Goal: Navigation & Orientation: Find specific page/section

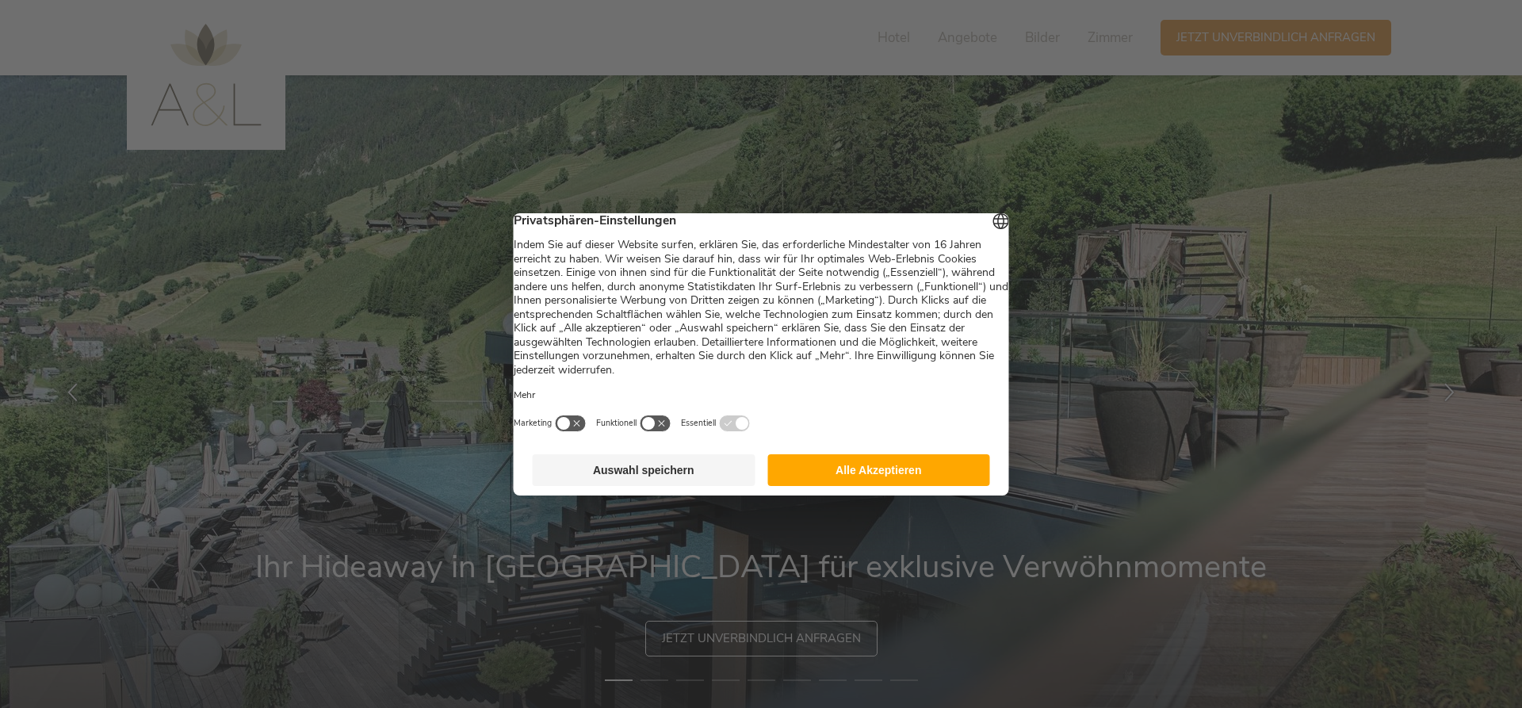
click at [909, 476] on button "Alle Akzeptieren" at bounding box center [878, 470] width 223 height 32
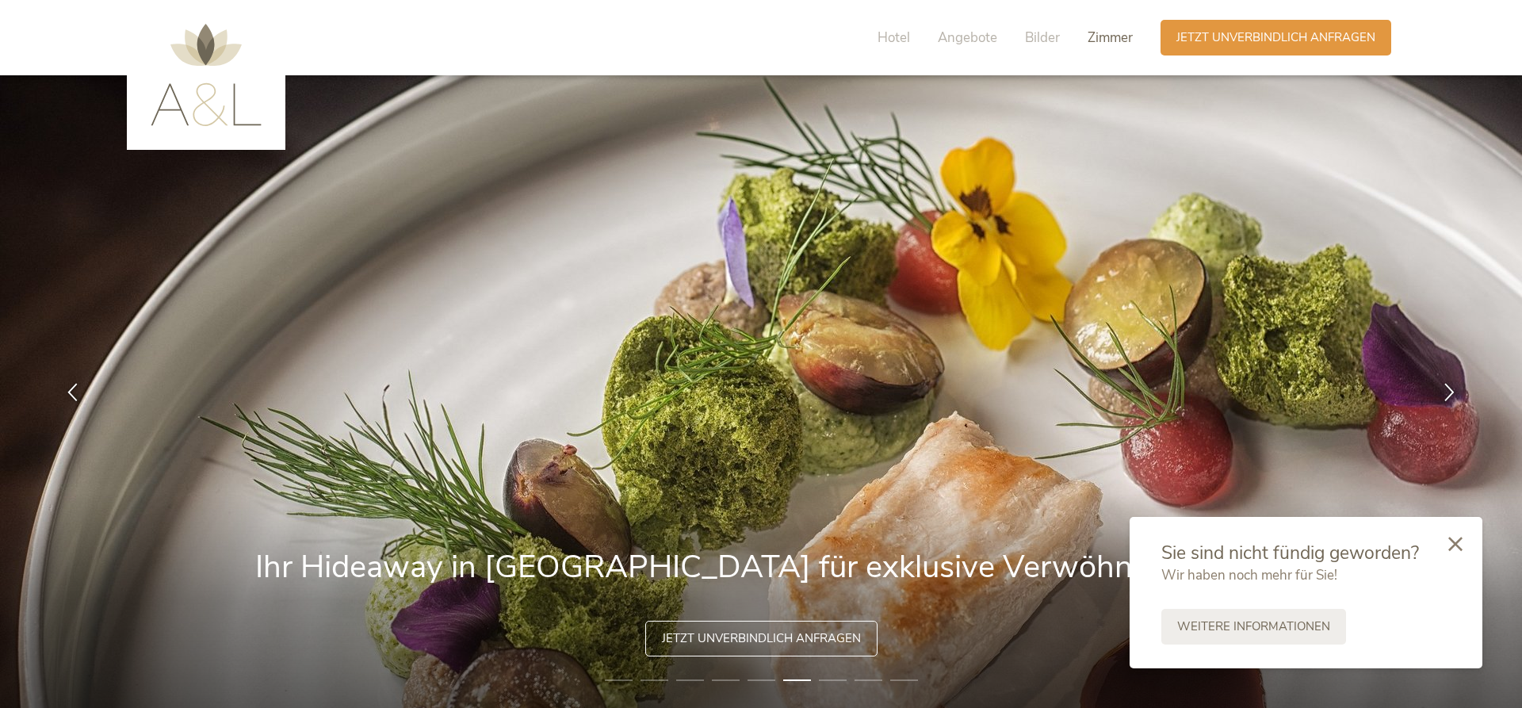
click at [1126, 42] on span "Zimmer" at bounding box center [1110, 38] width 45 height 18
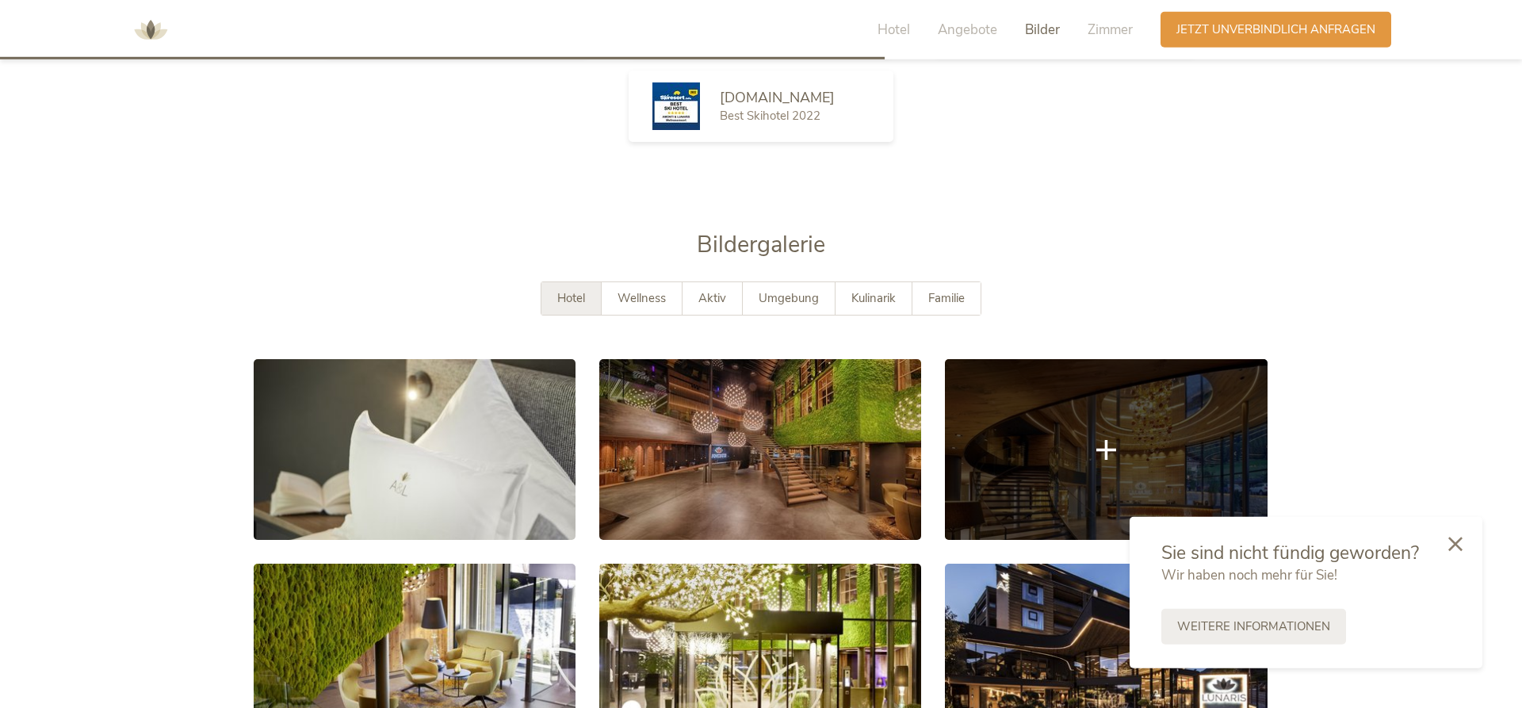
scroll to position [2590, 0]
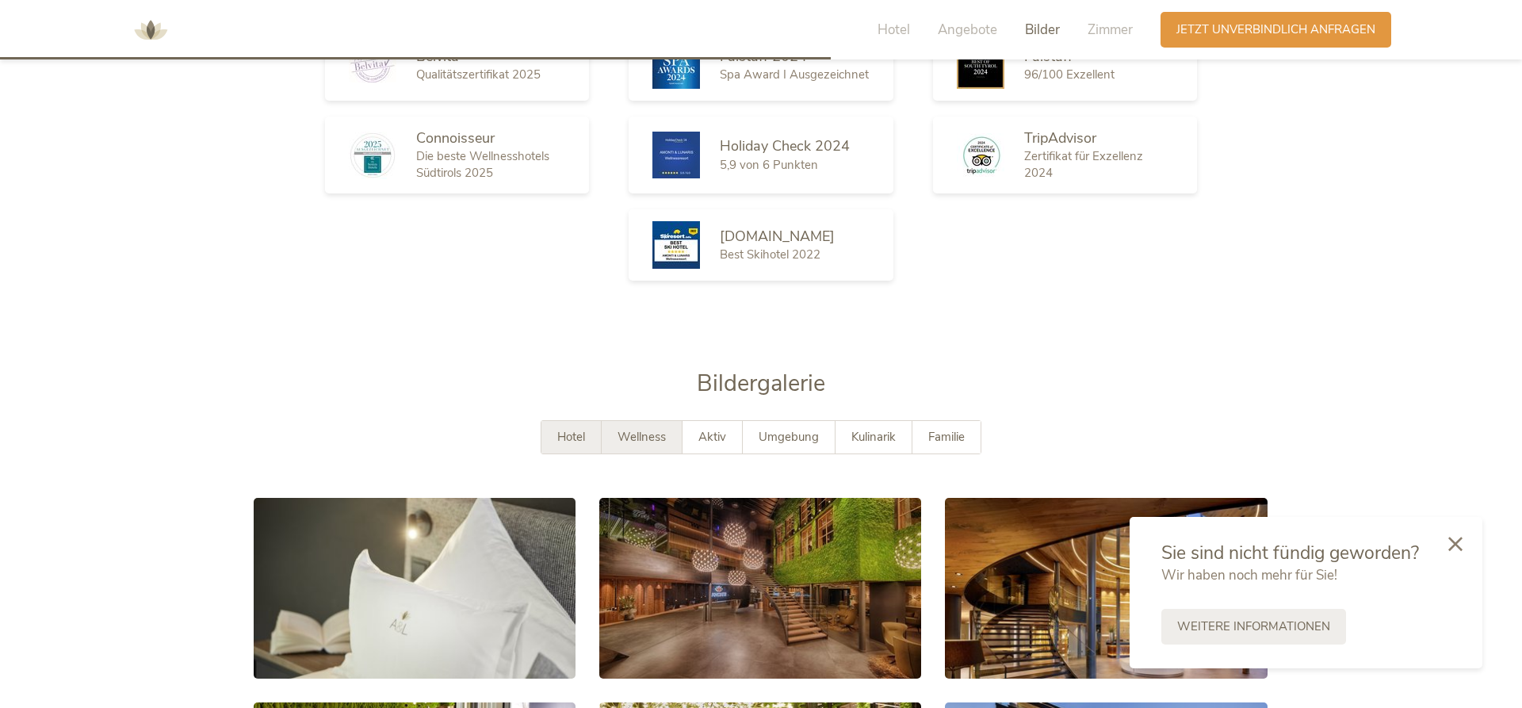
click at [652, 421] on div "Wellness" at bounding box center [642, 437] width 81 height 33
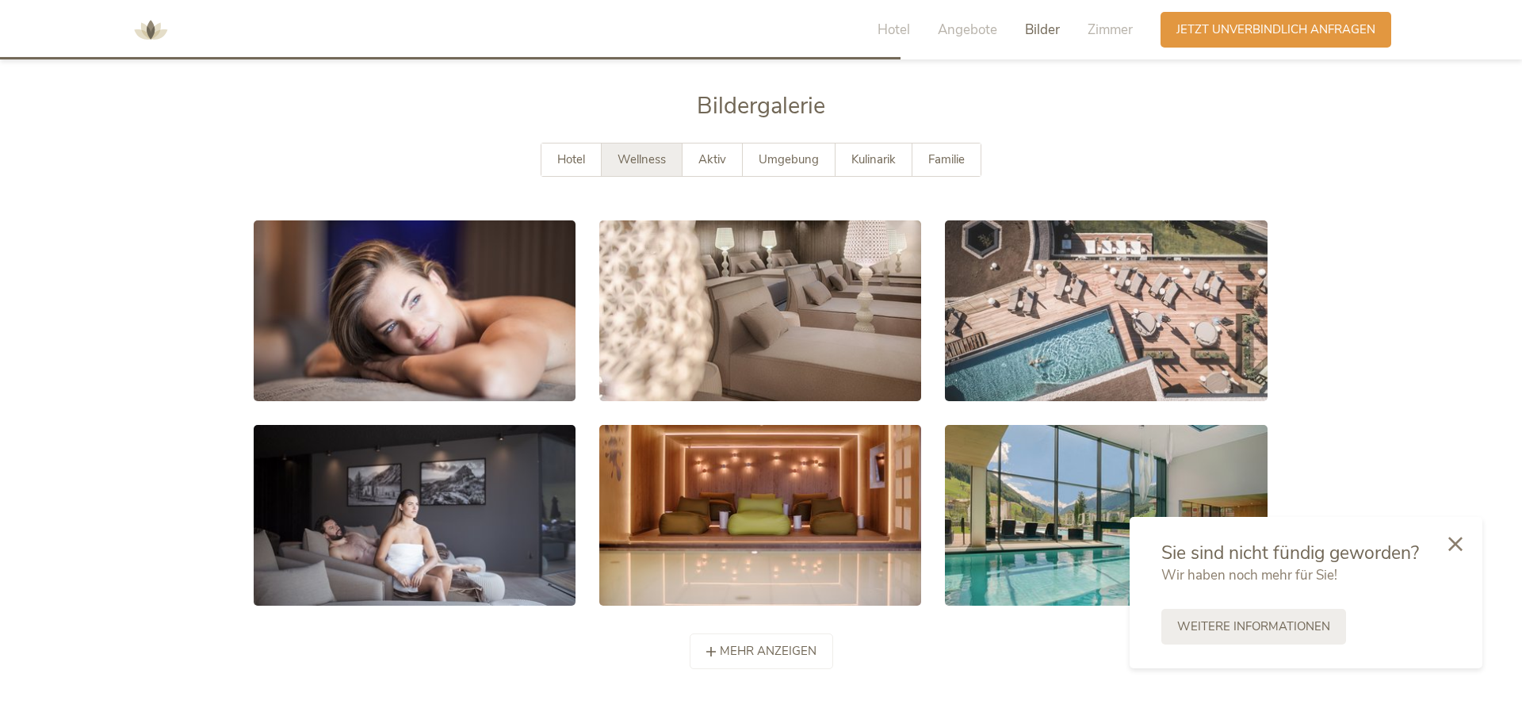
scroll to position [2832, 0]
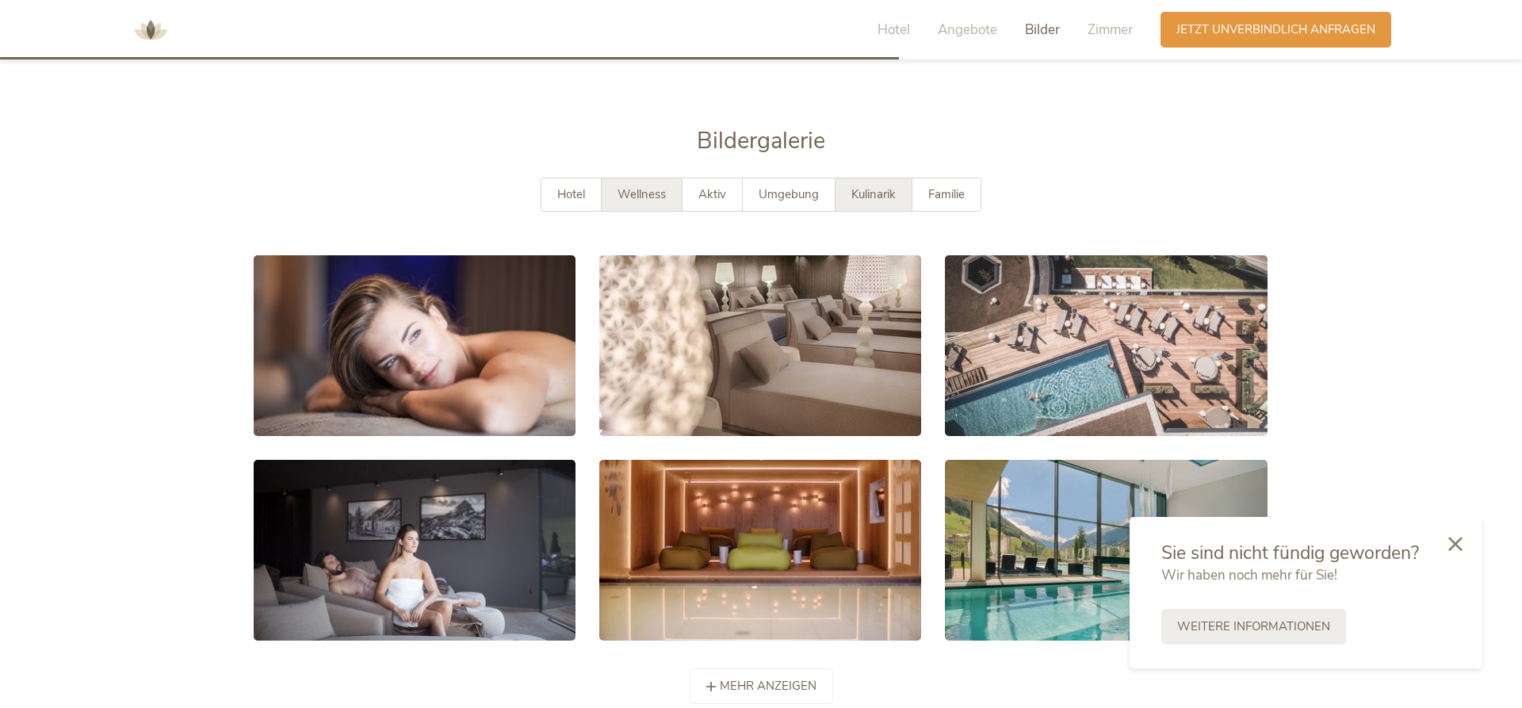
click at [855, 186] on span "Kulinarik" at bounding box center [873, 194] width 44 height 16
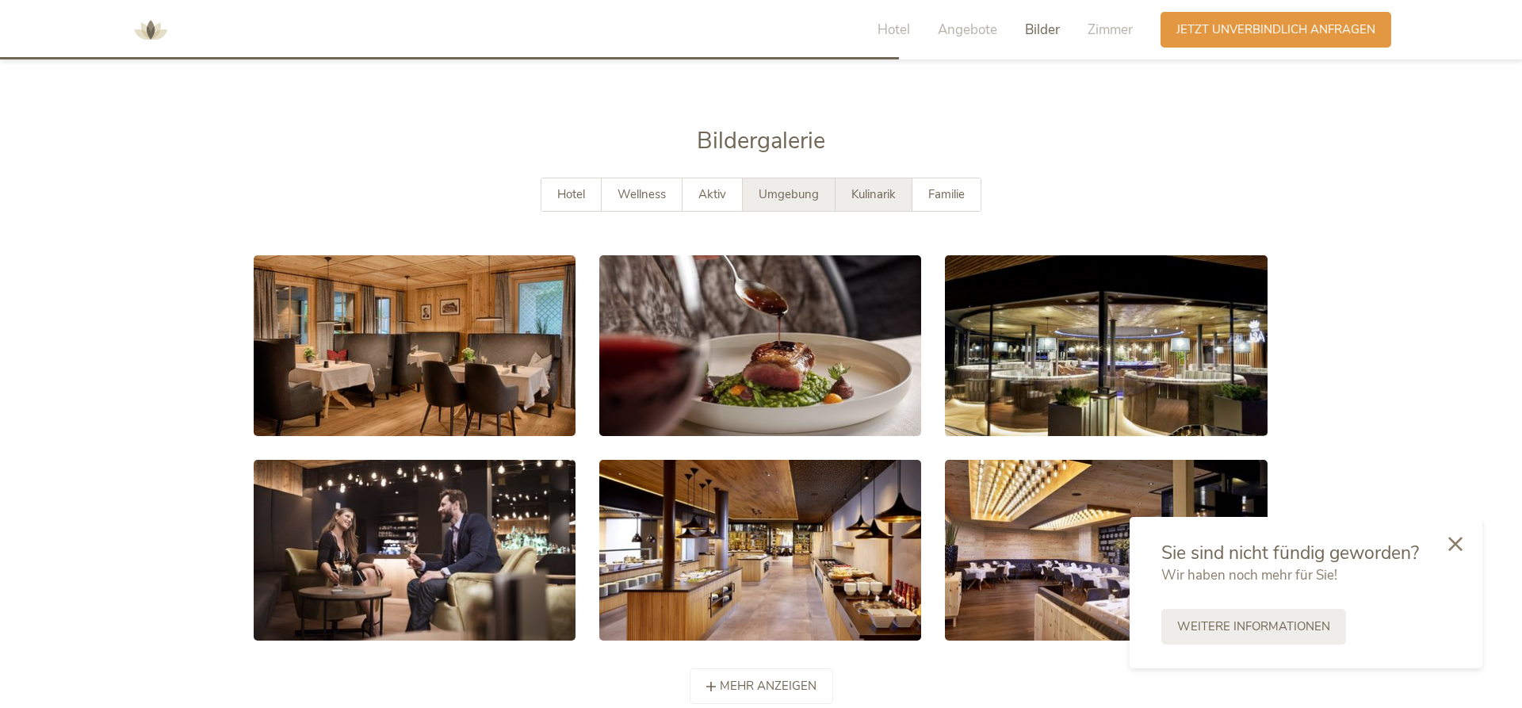
click at [797, 186] on span "Umgebung" at bounding box center [789, 194] width 60 height 16
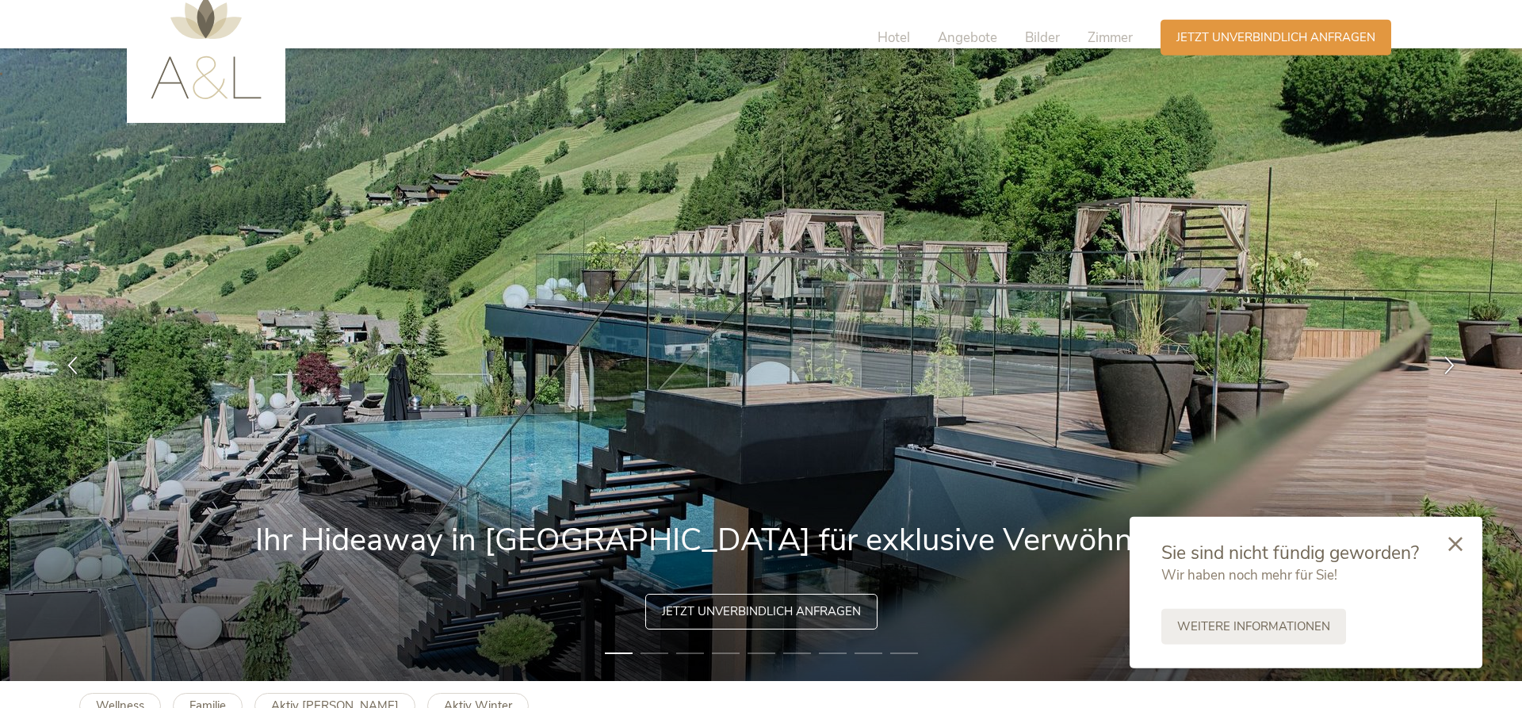
scroll to position [0, 0]
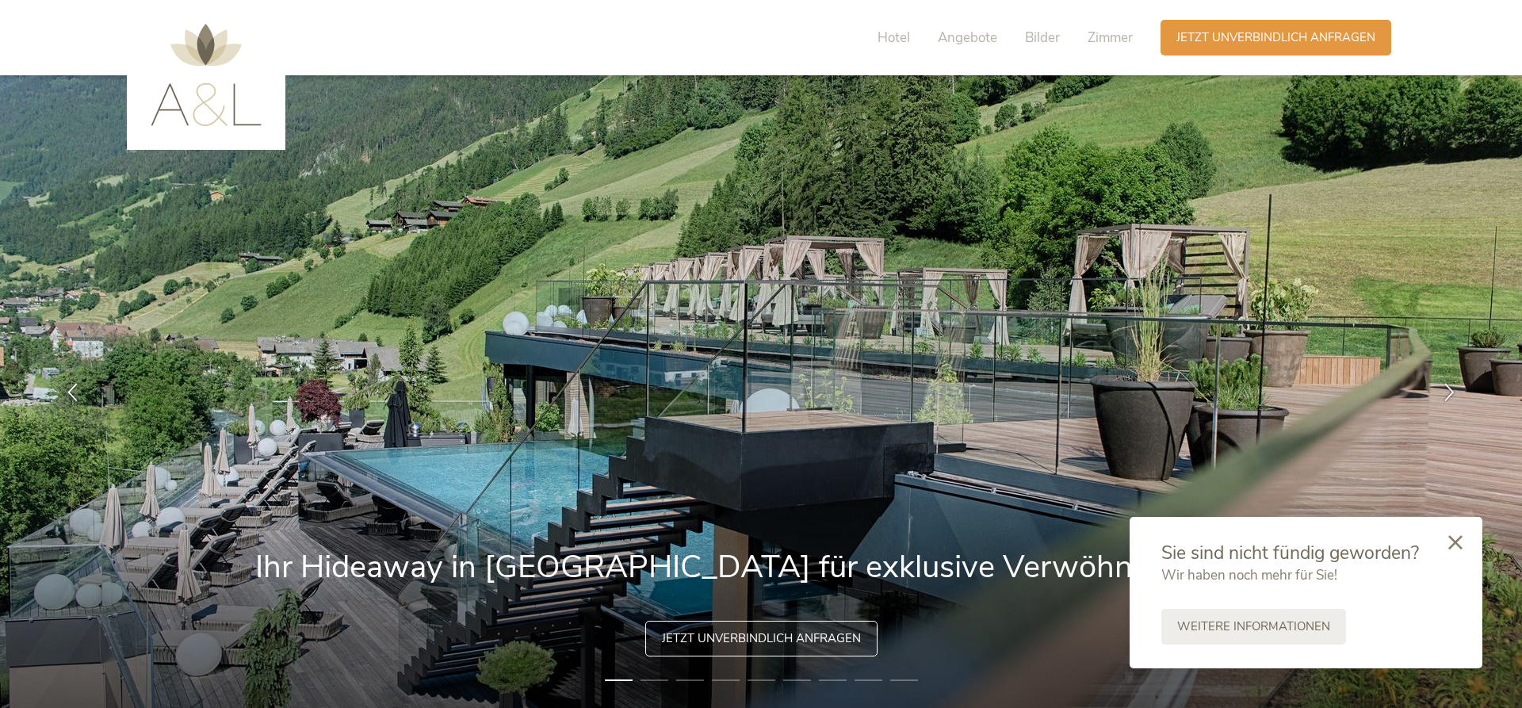
click at [1455, 544] on icon at bounding box center [1455, 542] width 14 height 14
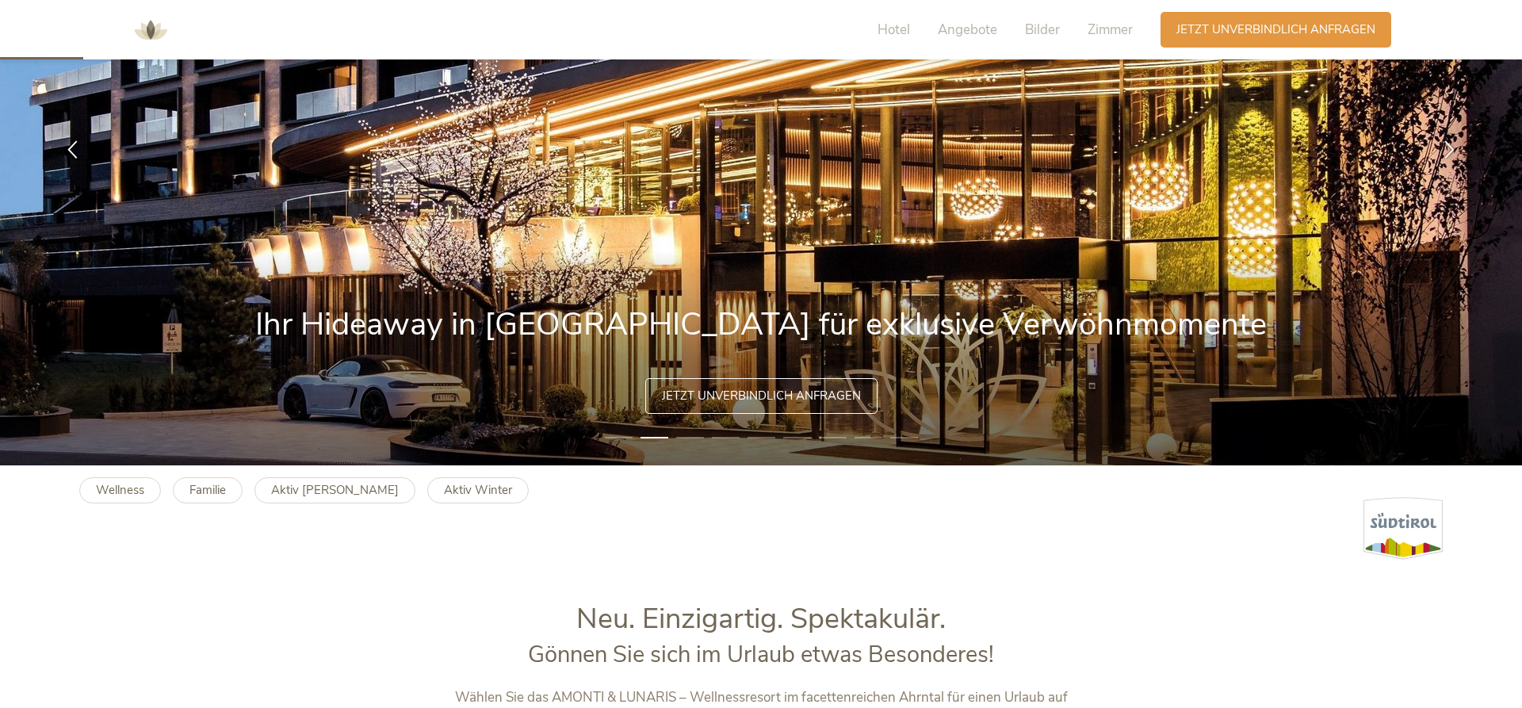
scroll to position [485, 0]
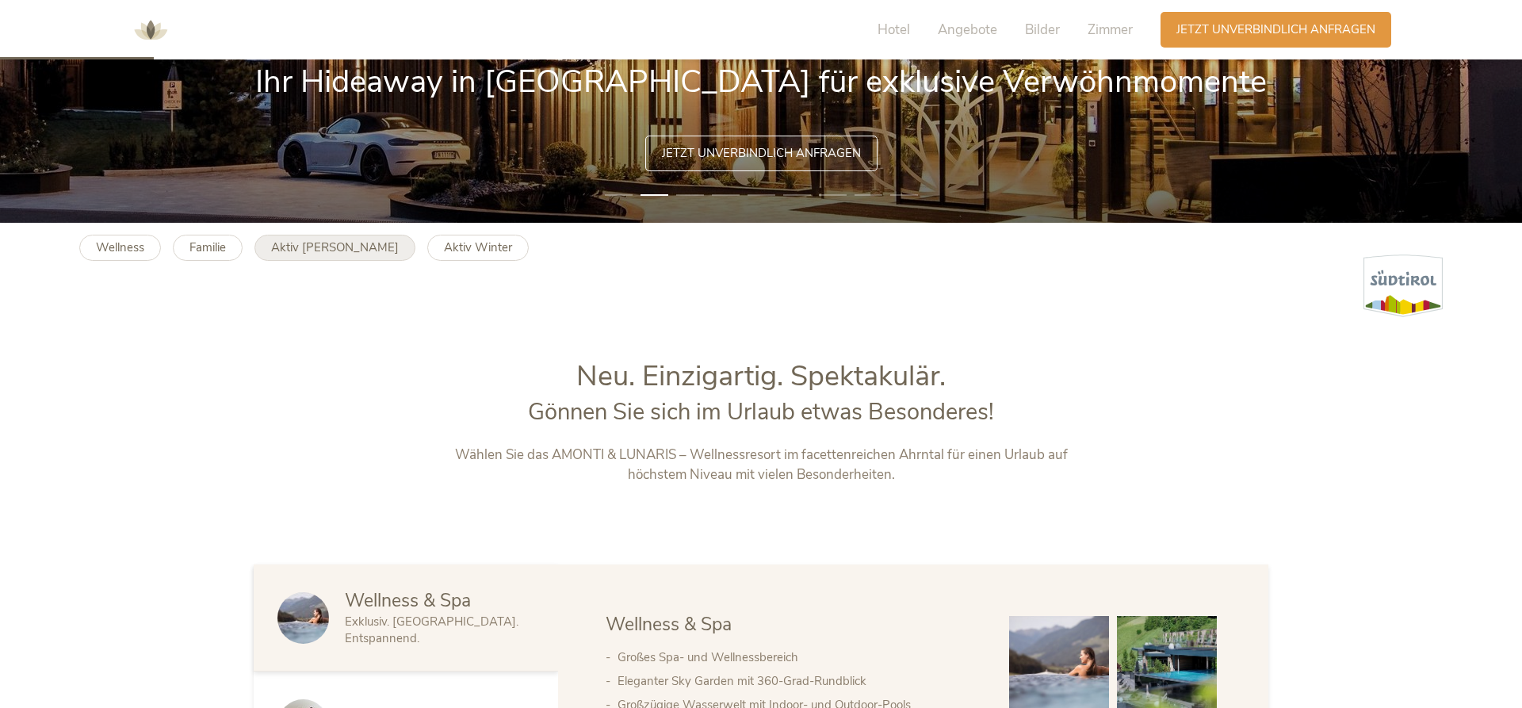
click at [304, 253] on b "Aktiv [PERSON_NAME]" at bounding box center [335, 247] width 128 height 16
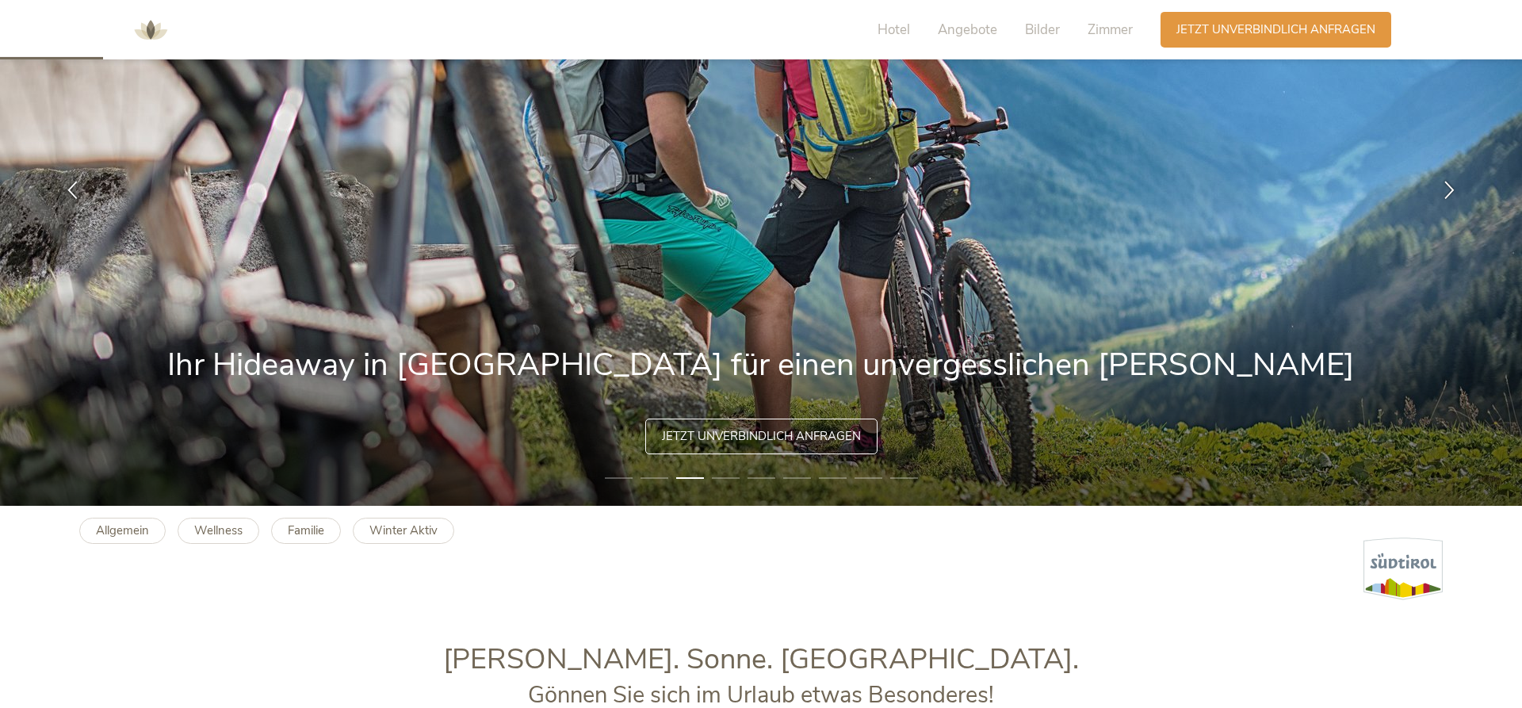
scroll to position [323, 0]
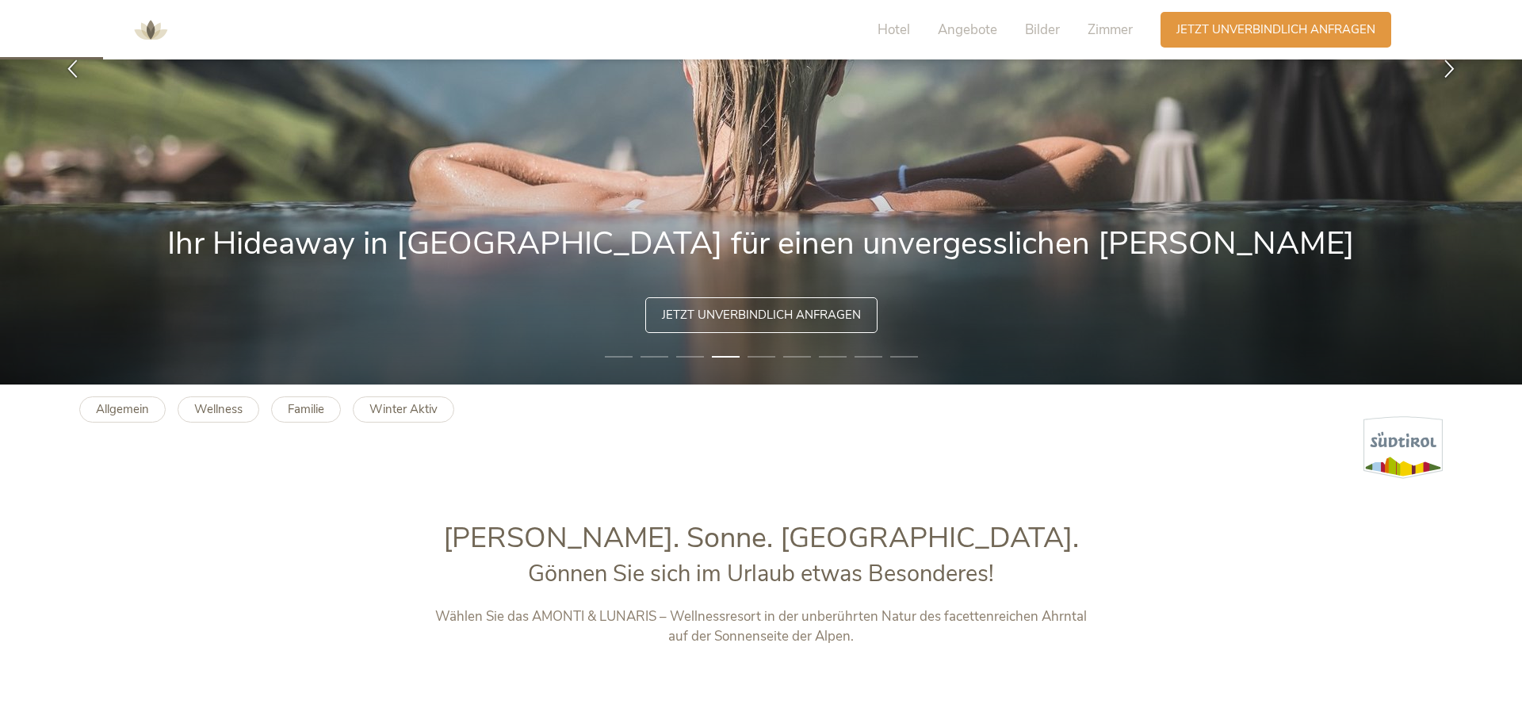
click at [736, 357] on li "4" at bounding box center [726, 357] width 28 height 16
click at [767, 359] on li "5" at bounding box center [762, 357] width 28 height 16
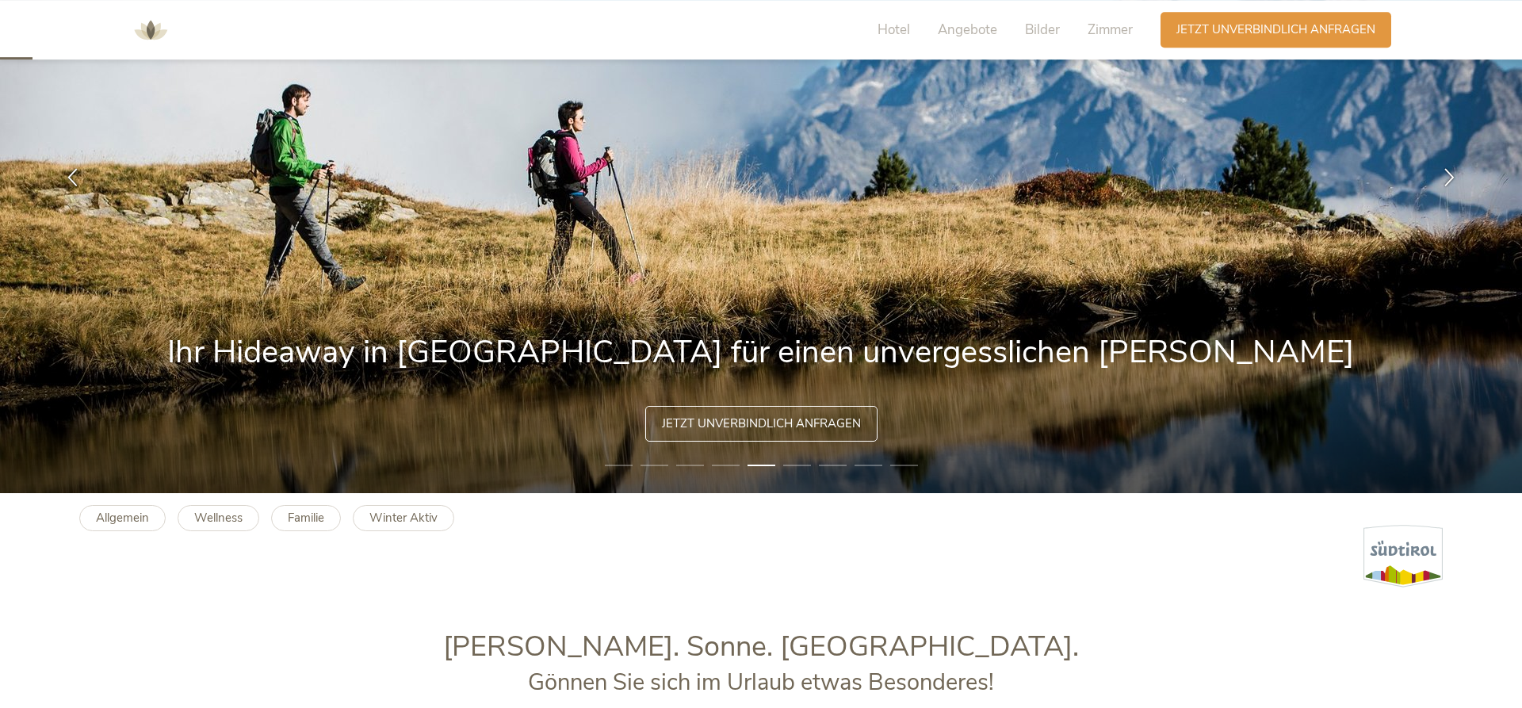
scroll to position [0, 0]
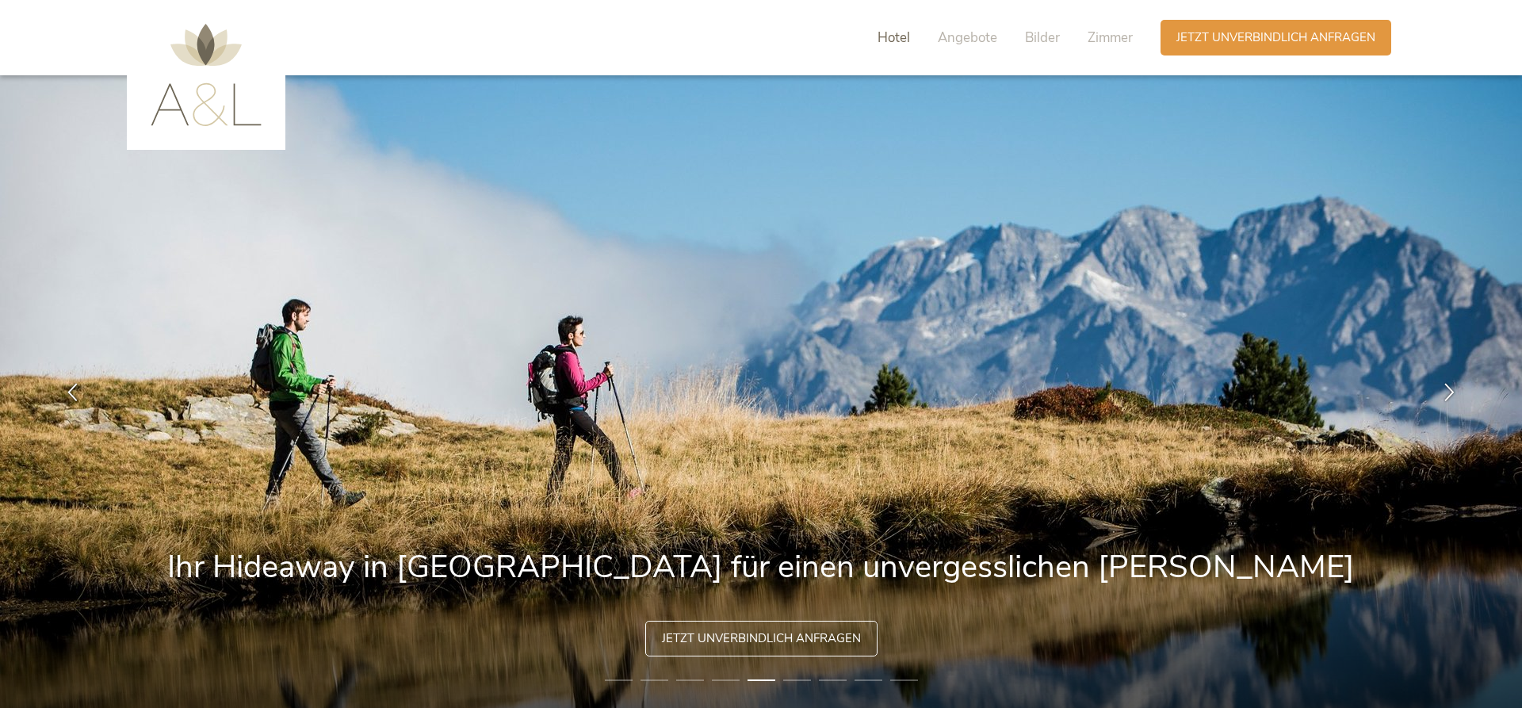
click at [892, 39] on span "Hotel" at bounding box center [894, 38] width 33 height 18
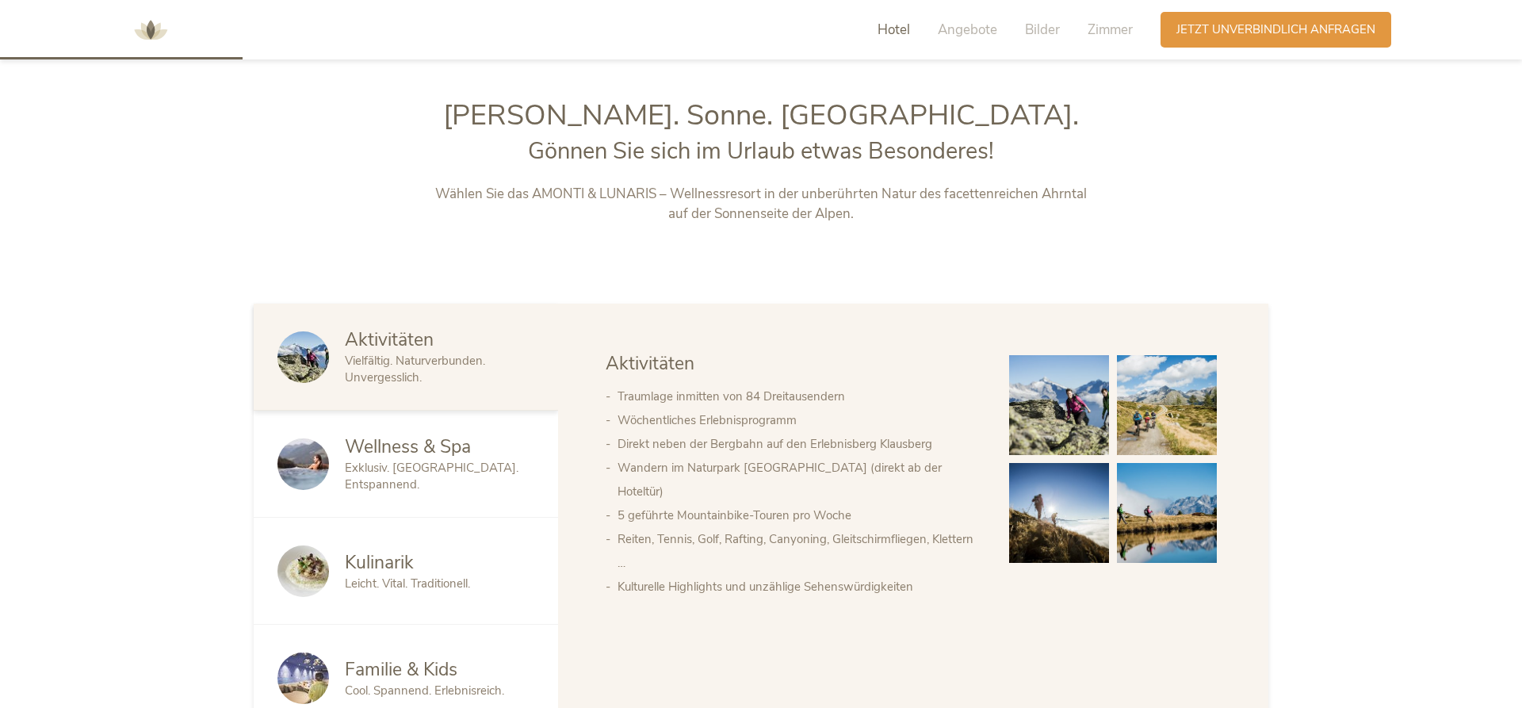
scroll to position [763, 0]
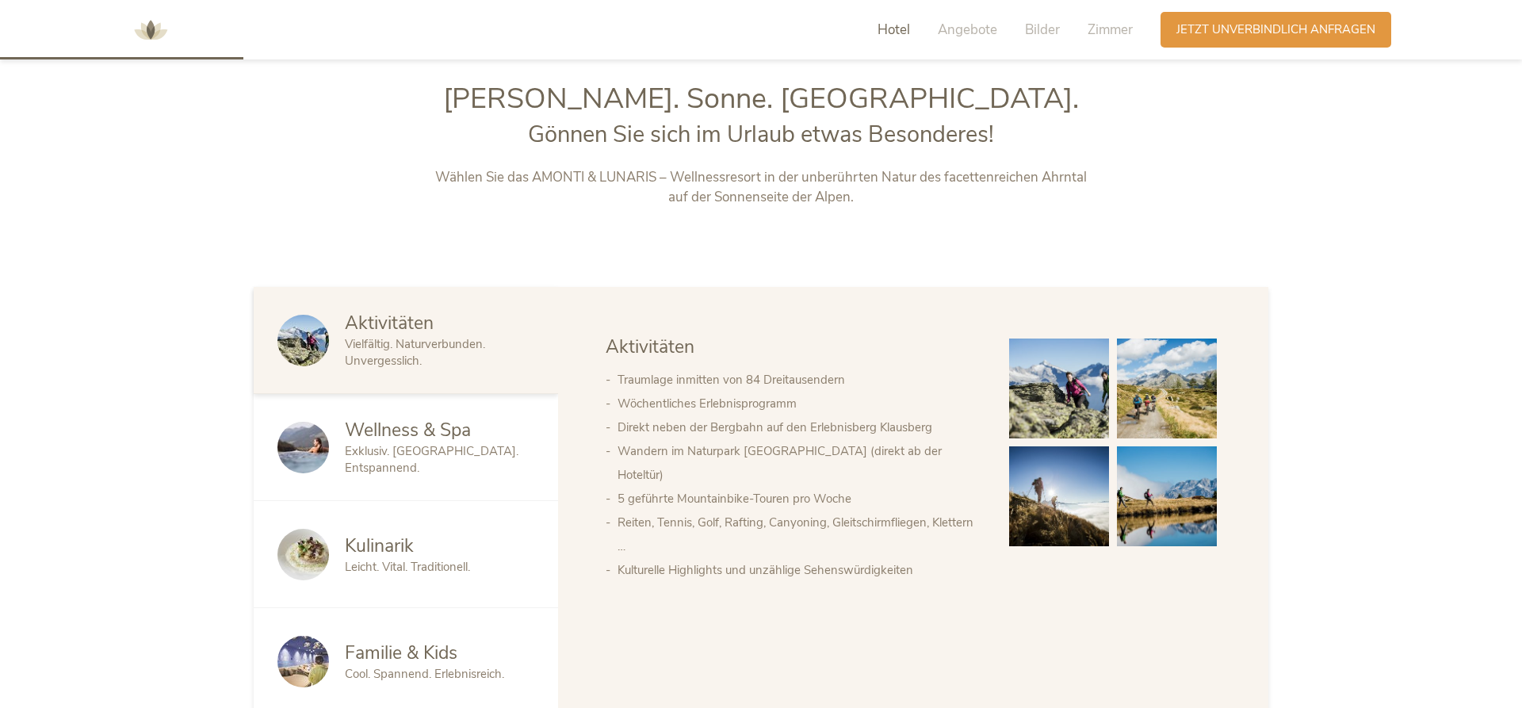
click at [443, 549] on div "Kulinarik" at bounding box center [439, 545] width 189 height 25
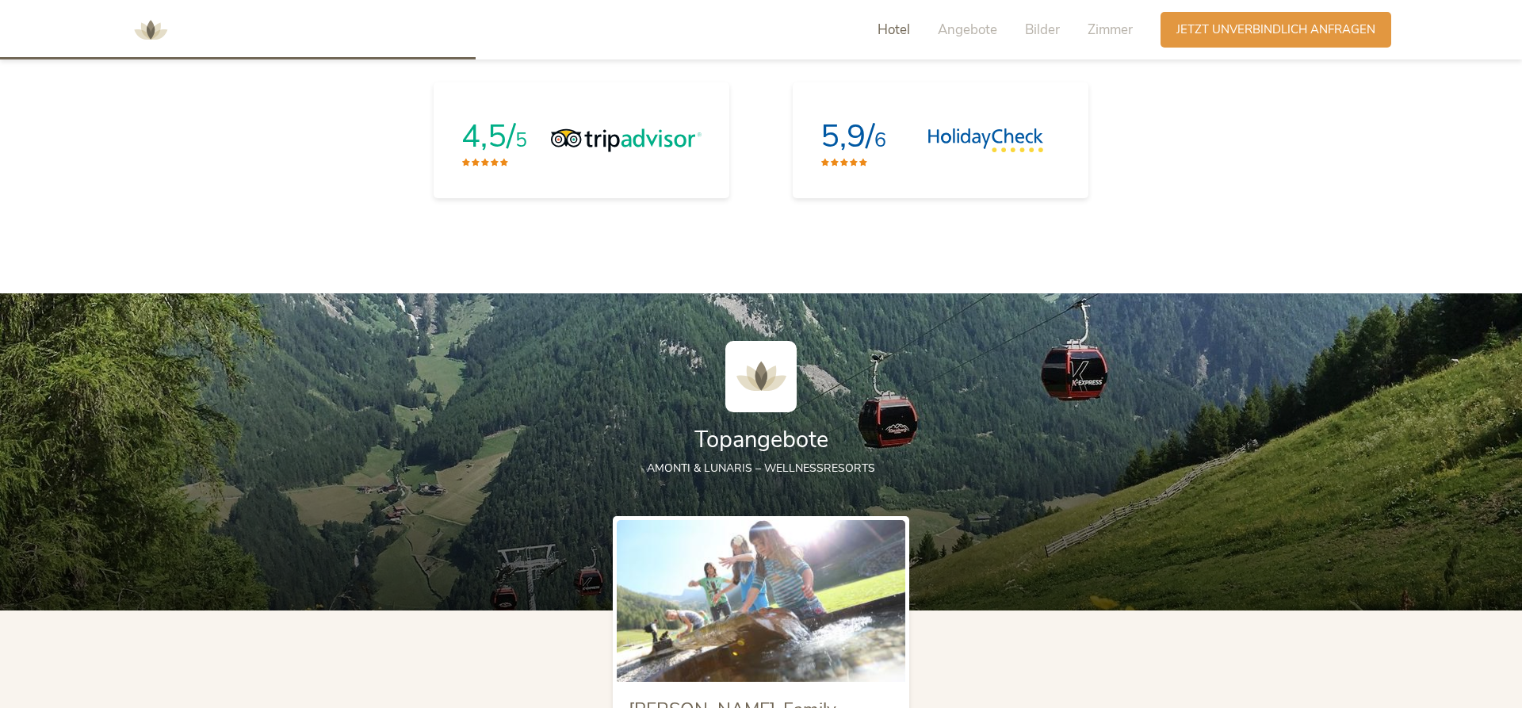
scroll to position [1005, 0]
